Goal: Task Accomplishment & Management: Complete application form

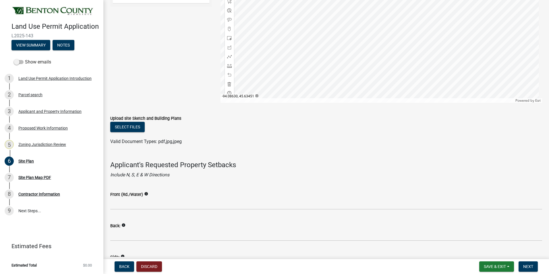
scroll to position [322, 0]
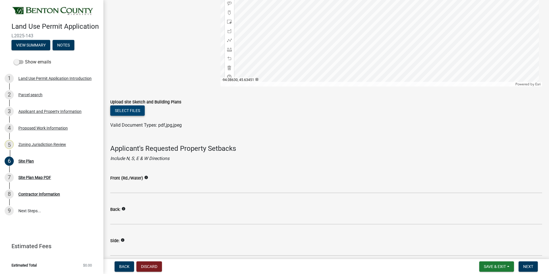
click at [133, 112] on button "Select files" at bounding box center [127, 110] width 34 height 10
click at [122, 109] on button "Select files" at bounding box center [127, 110] width 34 height 10
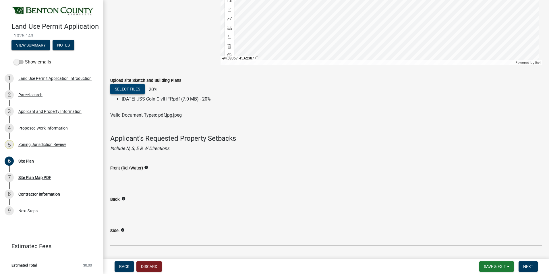
scroll to position [390, 0]
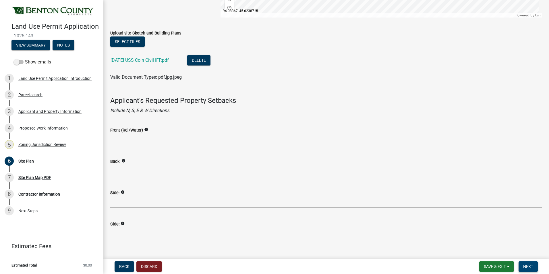
click at [533, 263] on button "Next" at bounding box center [527, 266] width 19 height 10
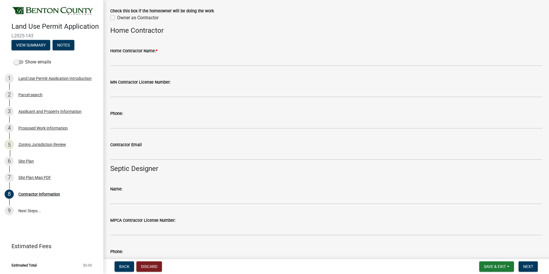
scroll to position [0, 0]
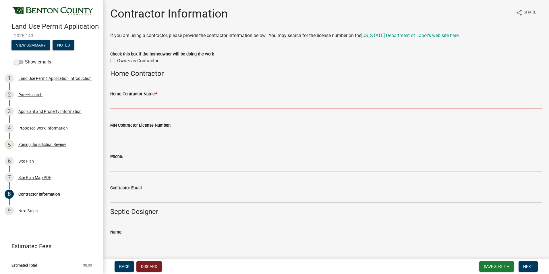
click at [135, 105] on input "Home Contractor Name: *" at bounding box center [326, 103] width 432 height 12
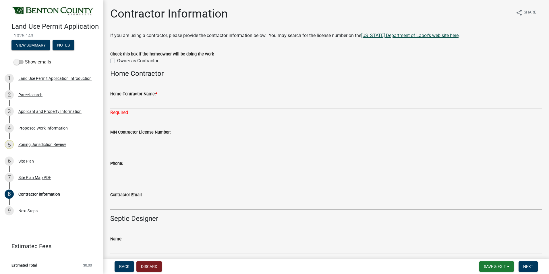
click at [390, 34] on link "[US_STATE] Department of Labor's web site here" at bounding box center [409, 35] width 97 height 5
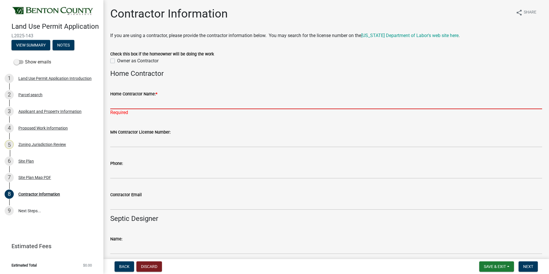
click at [138, 100] on input "Home Contractor Name: *" at bounding box center [326, 103] width 432 height 12
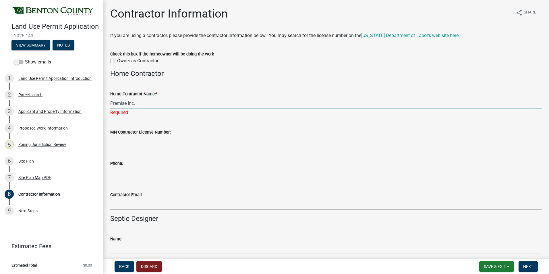
type input "Premise Inc."
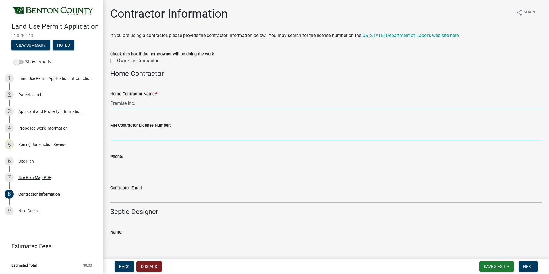
click at [137, 135] on input "MN Contractor License Number:" at bounding box center [326, 135] width 432 height 12
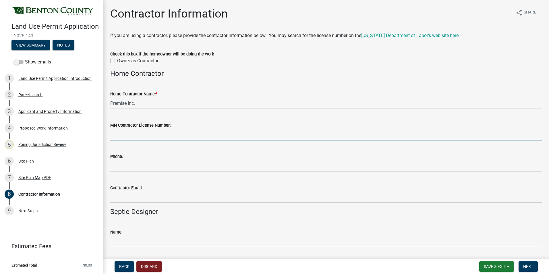
click at [151, 136] on input "MN Contractor License Number:" at bounding box center [326, 135] width 432 height 12
paste input "EA709349"
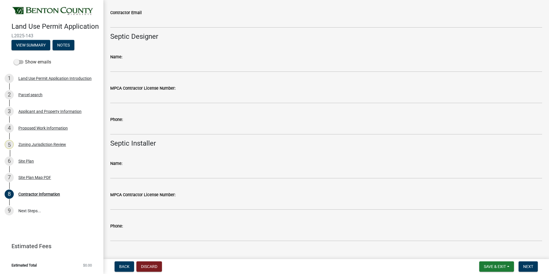
scroll to position [186, 0]
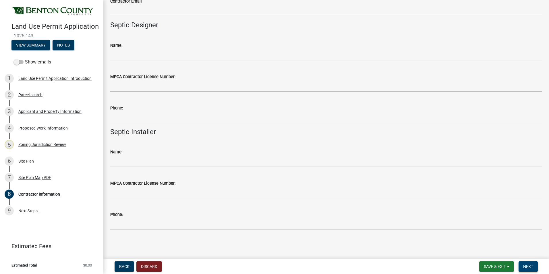
type input "EA709349"
click at [526, 264] on span "Next" at bounding box center [528, 266] width 10 height 5
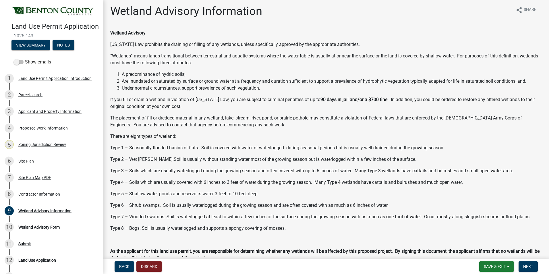
scroll to position [0, 0]
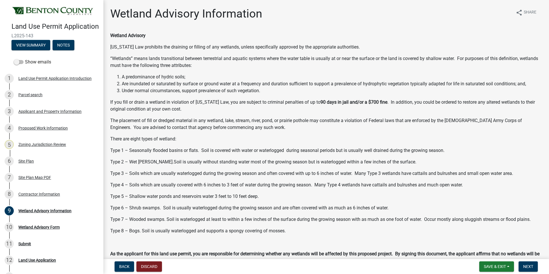
click at [378, 83] on li "Are inundated or saturated by surface or ground water at a frequency and durati…" at bounding box center [332, 83] width 420 height 7
copy li "hydrophytic"
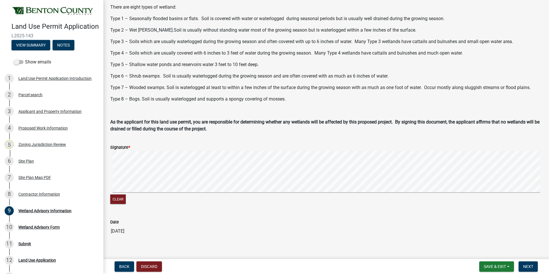
scroll to position [139, 0]
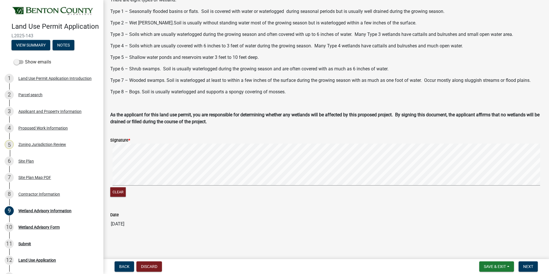
click at [207, 135] on form "Signature * Clear" at bounding box center [326, 164] width 432 height 68
click at [116, 192] on button "Clear" at bounding box center [117, 191] width 15 height 9
click at [127, 197] on div "Clear" at bounding box center [326, 170] width 432 height 55
click at [249, 141] on form "Signature * Clear" at bounding box center [326, 164] width 432 height 68
click at [524, 266] on span "Next" at bounding box center [528, 266] width 10 height 5
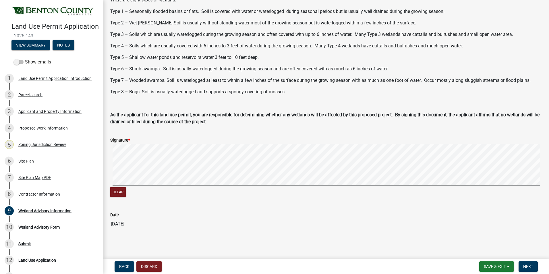
scroll to position [0, 0]
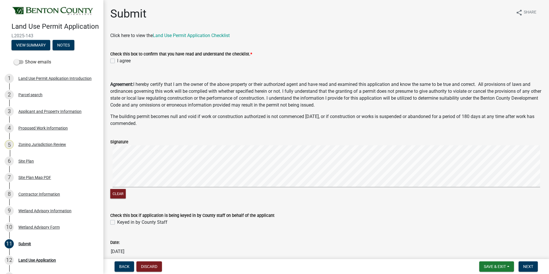
click at [117, 60] on label "I agree" at bounding box center [123, 60] width 13 height 7
click at [117, 60] on input "I agree" at bounding box center [119, 59] width 4 height 4
checkbox input "true"
click at [248, 140] on form "Signature Clear" at bounding box center [326, 165] width 432 height 68
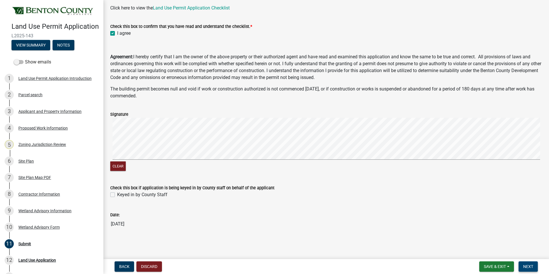
click at [533, 268] on span "Next" at bounding box center [528, 266] width 10 height 5
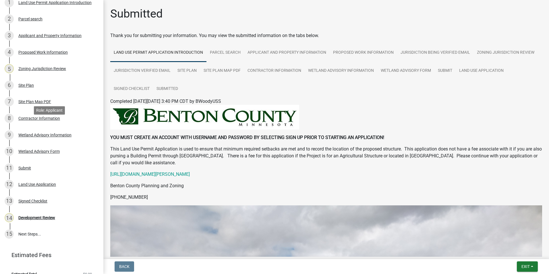
scroll to position [92, 0]
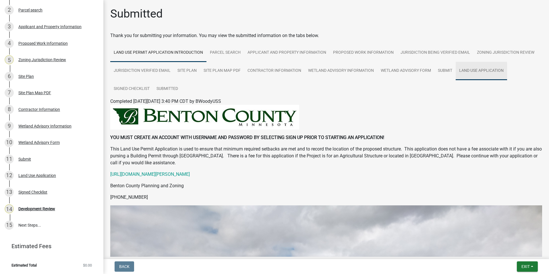
click at [465, 72] on link "Land Use Application" at bounding box center [480, 71] width 51 height 18
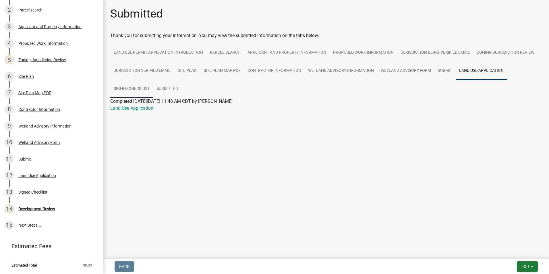
click at [132, 88] on link "Signed Checklist" at bounding box center [131, 89] width 43 height 18
click at [166, 90] on link "Submitted" at bounding box center [167, 89] width 28 height 18
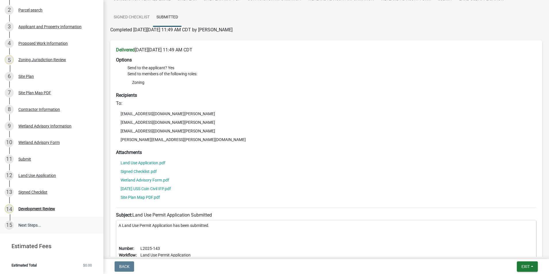
scroll to position [57, 0]
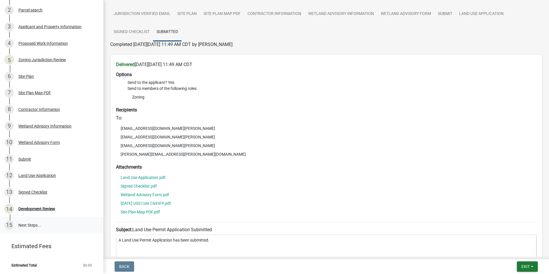
click at [32, 225] on link "15 Next Steps..." at bounding box center [51, 225] width 103 height 17
click at [37, 226] on link "15 Next Steps..." at bounding box center [51, 225] width 103 height 17
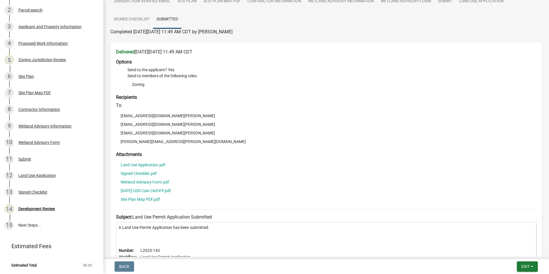
scroll to position [143, 0]
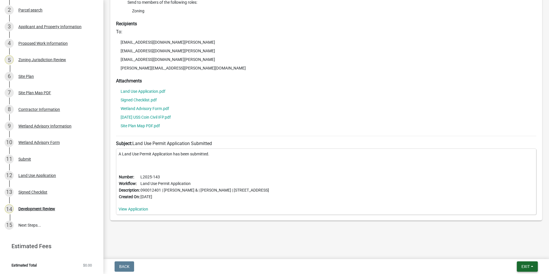
click at [520, 267] on button "Exit" at bounding box center [526, 266] width 21 height 10
click at [507, 253] on button "Save & Exit" at bounding box center [514, 251] width 46 height 14
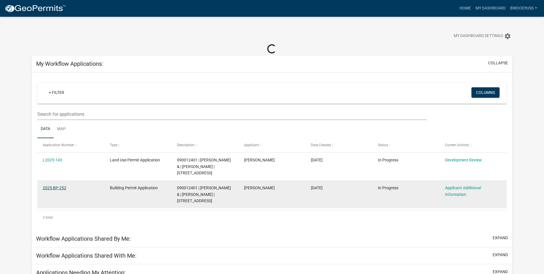
click at [54, 190] on link "2025-BP-252" at bounding box center [55, 187] width 24 height 5
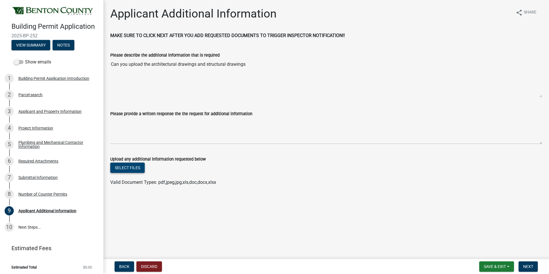
click at [133, 168] on button "Select files" at bounding box center [127, 167] width 34 height 10
click at [127, 166] on button "Select files" at bounding box center [127, 167] width 34 height 10
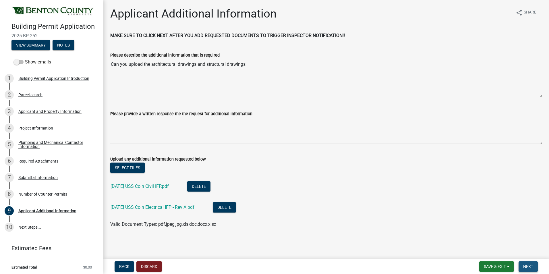
click at [526, 268] on span "Next" at bounding box center [528, 266] width 10 height 5
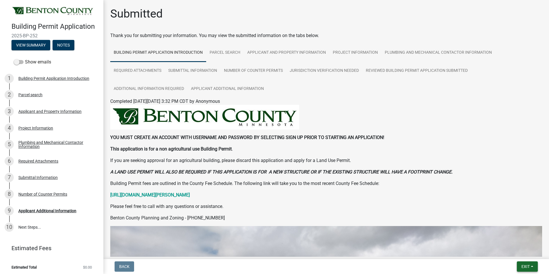
click at [528, 266] on span "Exit" at bounding box center [525, 266] width 8 height 5
click at [516, 252] on button "Save & Exit" at bounding box center [514, 251] width 46 height 14
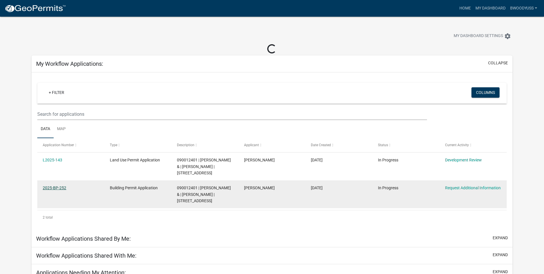
click at [60, 190] on link "2025-BP-252" at bounding box center [55, 187] width 24 height 5
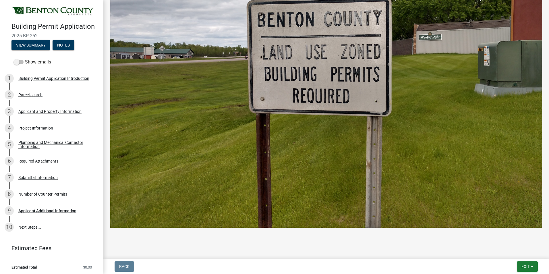
scroll to position [324, 0]
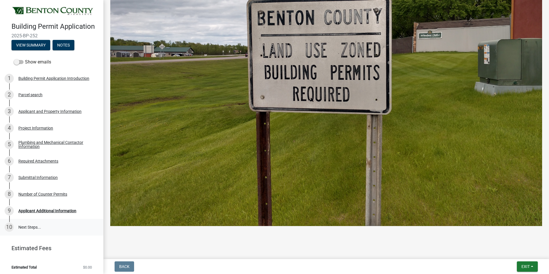
click at [20, 221] on link "10 Next Steps..." at bounding box center [51, 227] width 103 height 17
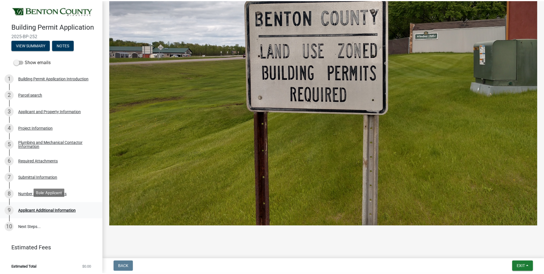
scroll to position [1, 0]
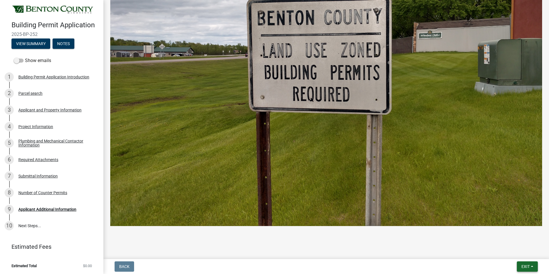
click at [525, 268] on span "Exit" at bounding box center [525, 266] width 8 height 5
click at [516, 252] on button "Save & Exit" at bounding box center [514, 251] width 46 height 14
